Goal: Find specific page/section: Find specific page/section

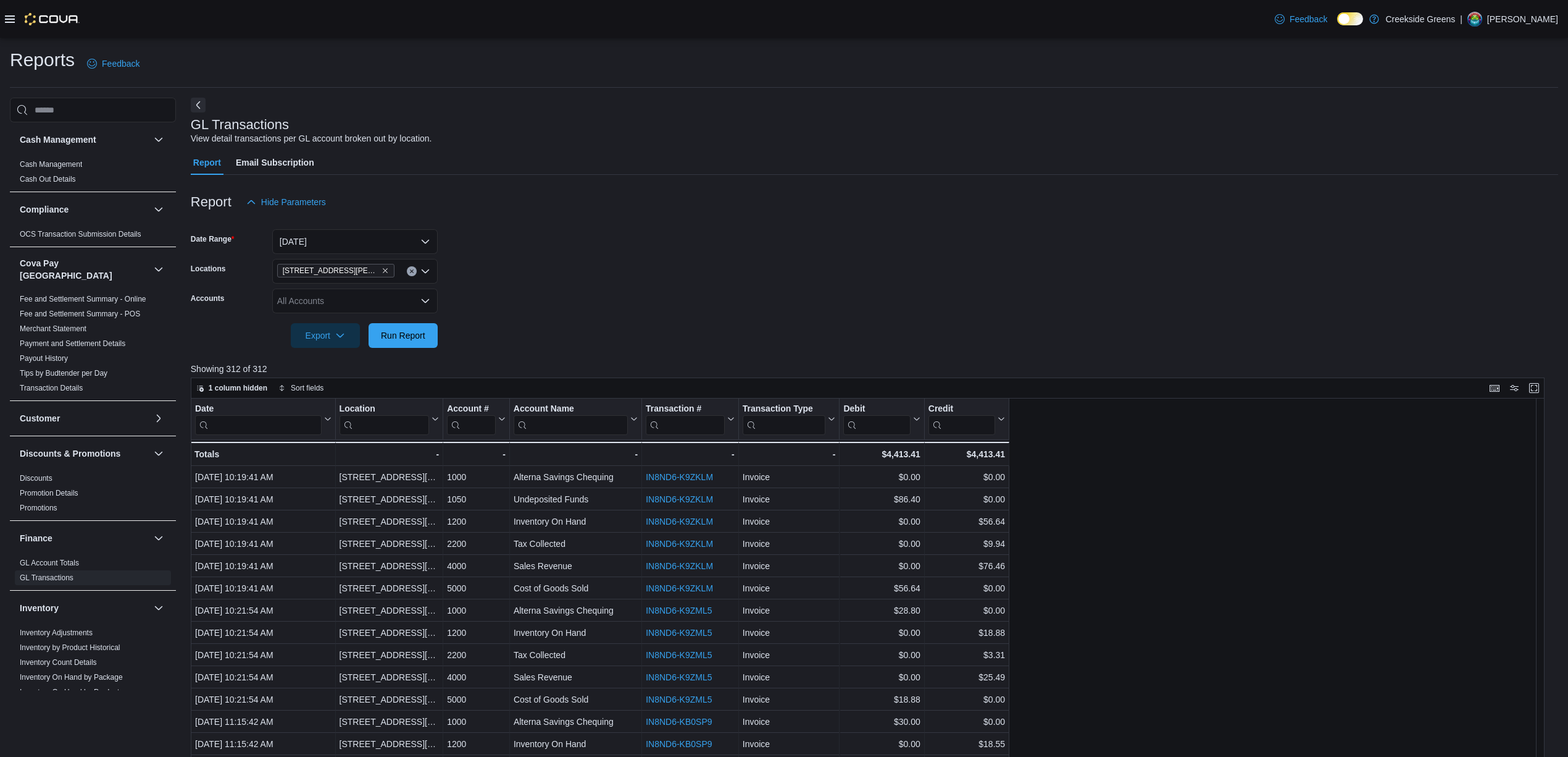
scroll to position [82, 0]
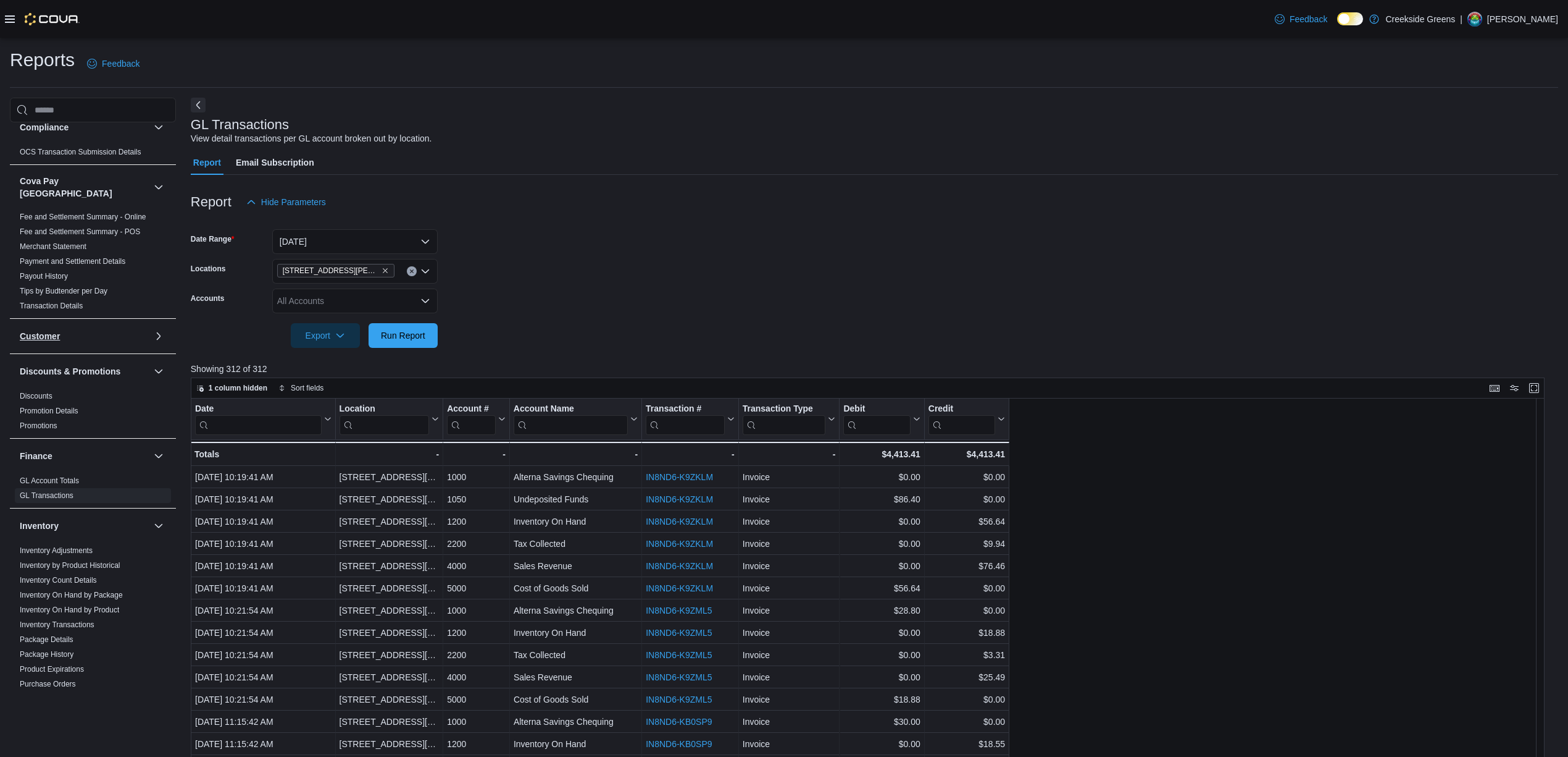
click at [35, 332] on h3 "Customer" at bounding box center [39, 336] width 40 height 12
click at [11, 21] on icon at bounding box center [9, 20] width 10 height 7
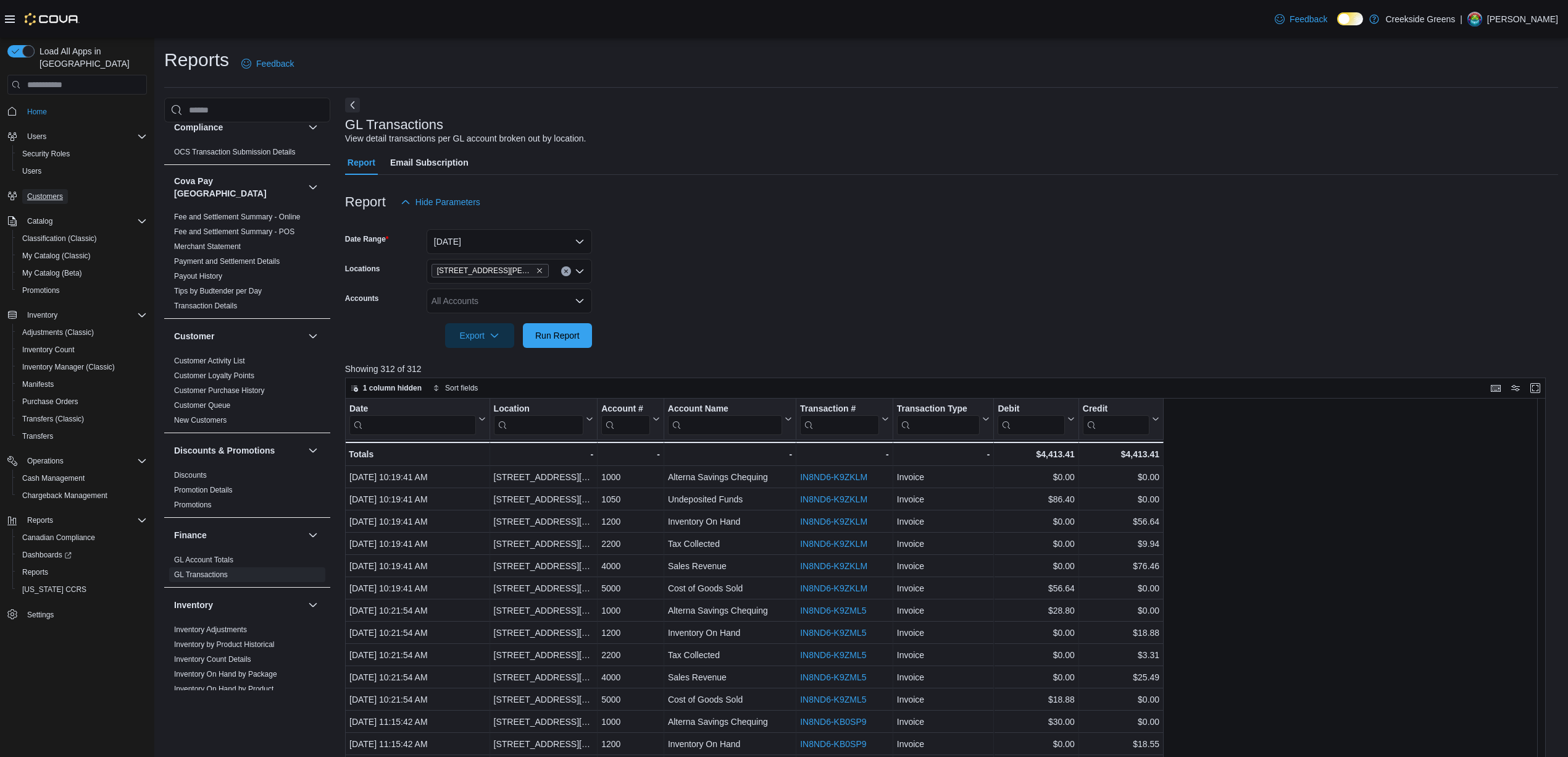
click at [38, 189] on span "Customers" at bounding box center [45, 197] width 35 height 15
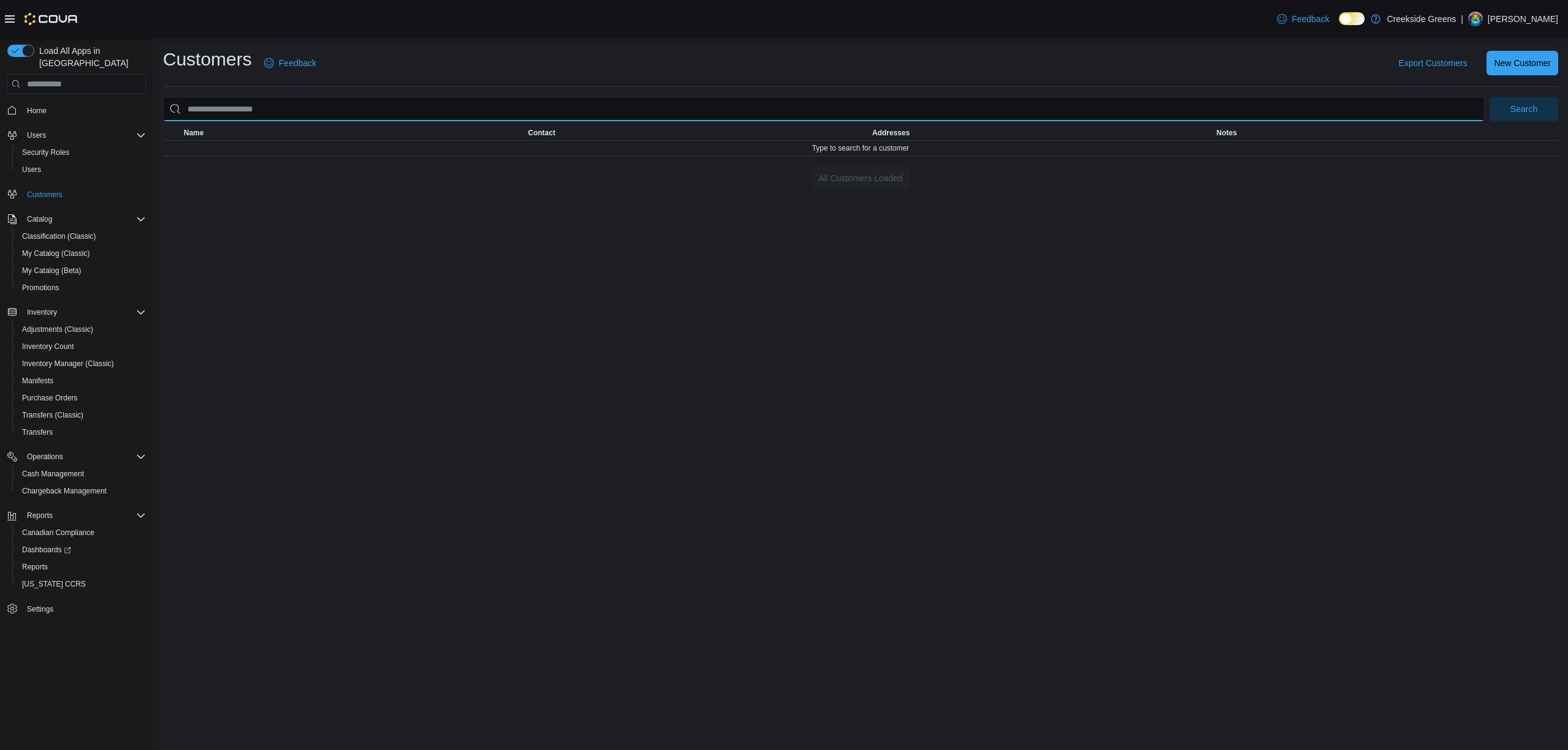
click at [375, 110] on input "search" at bounding box center [823, 109] width 1321 height 25
type input "*****"
click at [1489, 97] on button "Search" at bounding box center [1524, 109] width 68 height 25
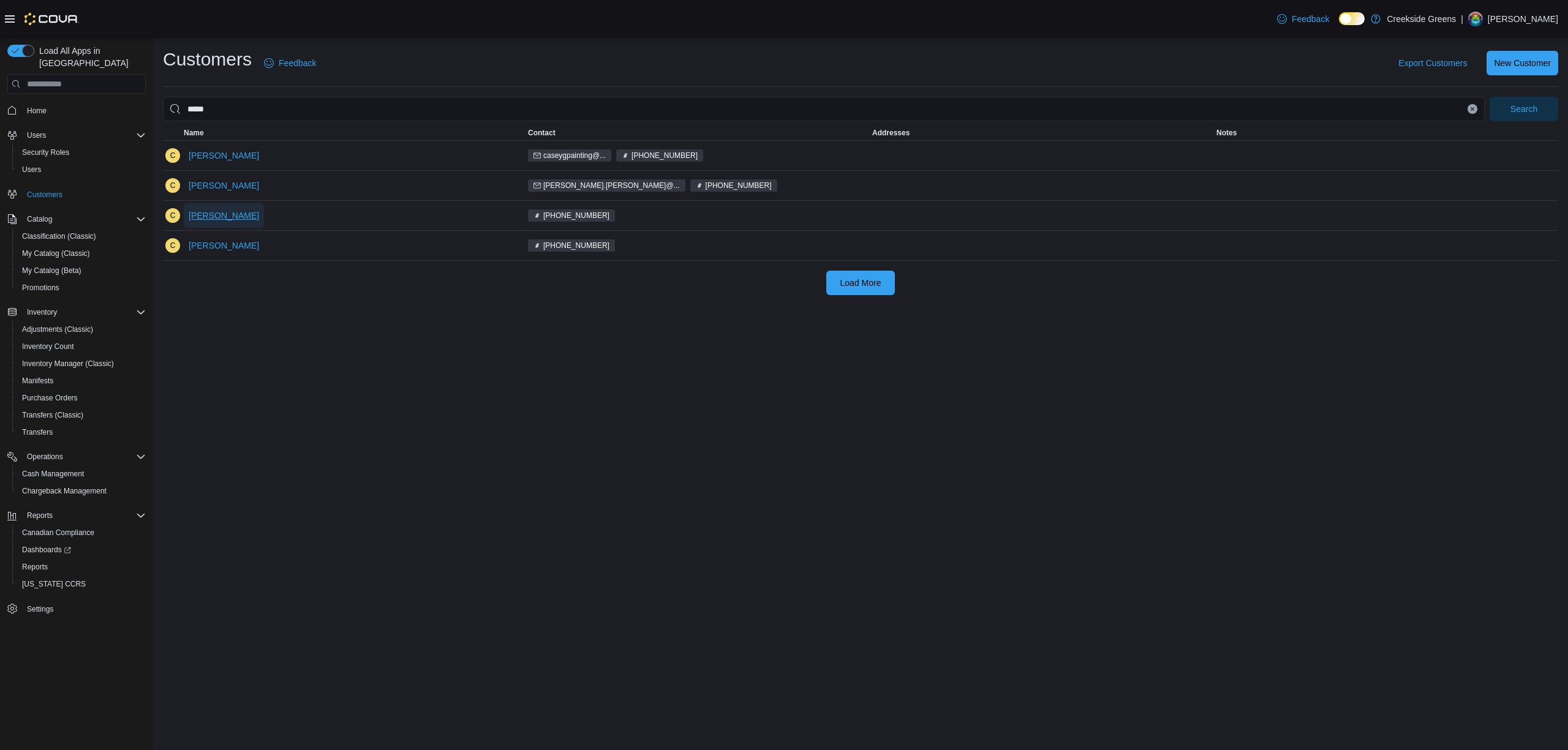
click at [214, 215] on span "[PERSON_NAME]" at bounding box center [224, 215] width 70 height 12
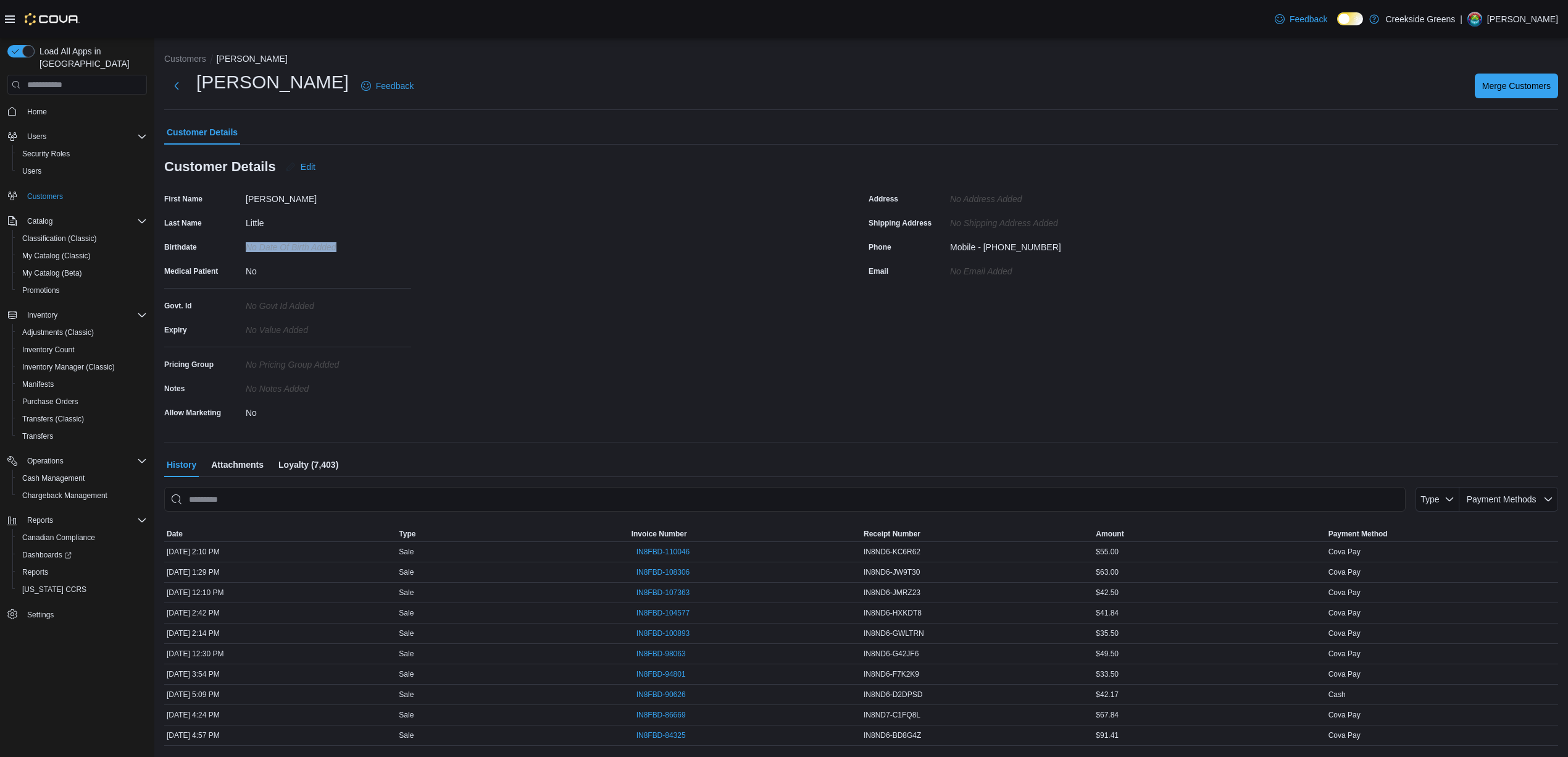
drag, startPoint x: 245, startPoint y: 248, endPoint x: 401, endPoint y: 248, distance: 156.0
click at [401, 248] on div "Birthdate No Date Of Birth added" at bounding box center [287, 247] width 247 height 20
click at [181, 83] on button "Next" at bounding box center [176, 85] width 25 height 25
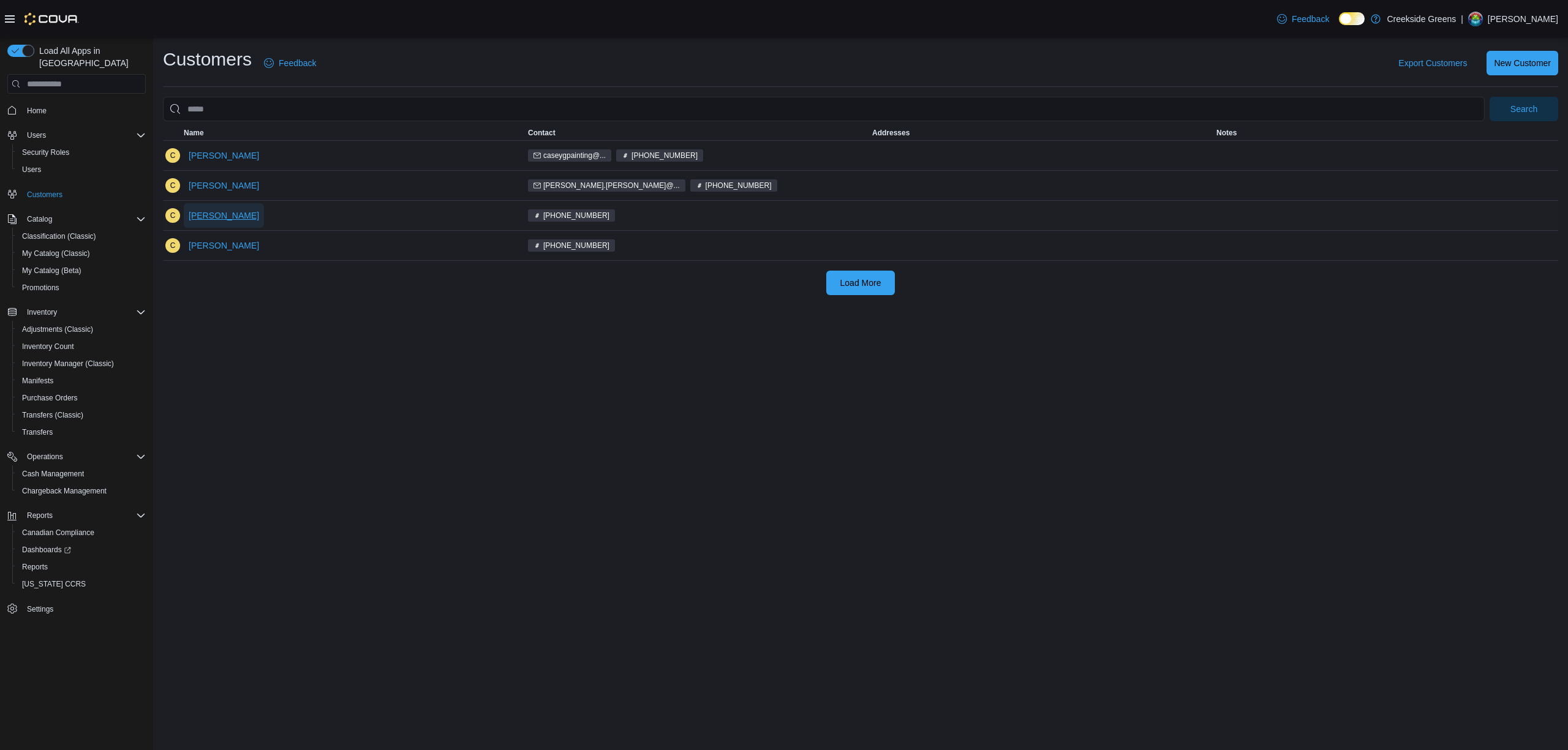
click at [216, 221] on span "[PERSON_NAME]" at bounding box center [224, 215] width 70 height 12
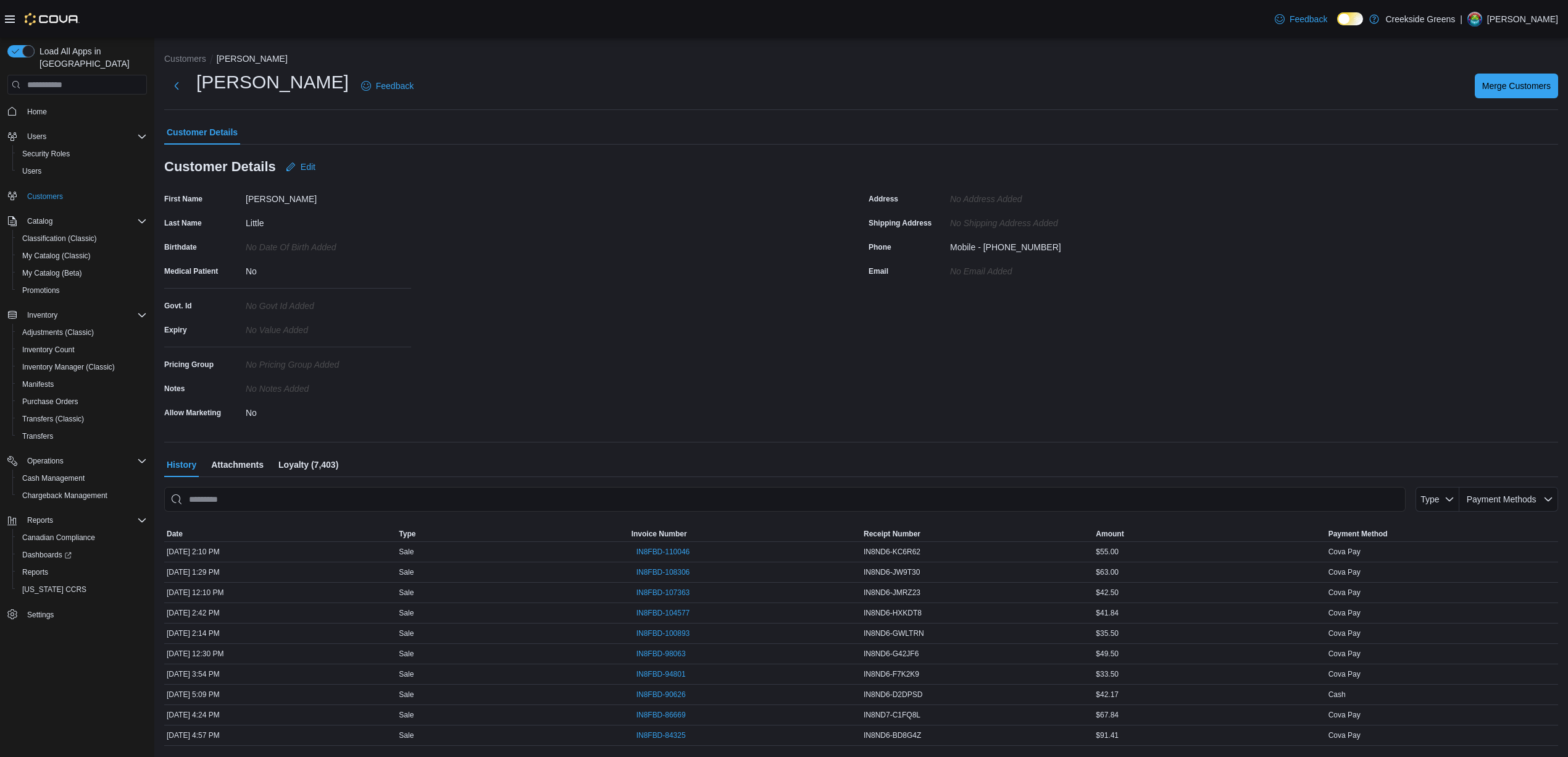
click at [191, 52] on li "Customers" at bounding box center [190, 58] width 52 height 12
click at [186, 50] on div "Customers [PERSON_NAME] Little Feedback Merge Customers Customer Details Custom…" at bounding box center [862, 411] width 1414 height 748
click at [189, 60] on button "Customers" at bounding box center [184, 59] width 42 height 10
